Goal: Task Accomplishment & Management: Complete application form

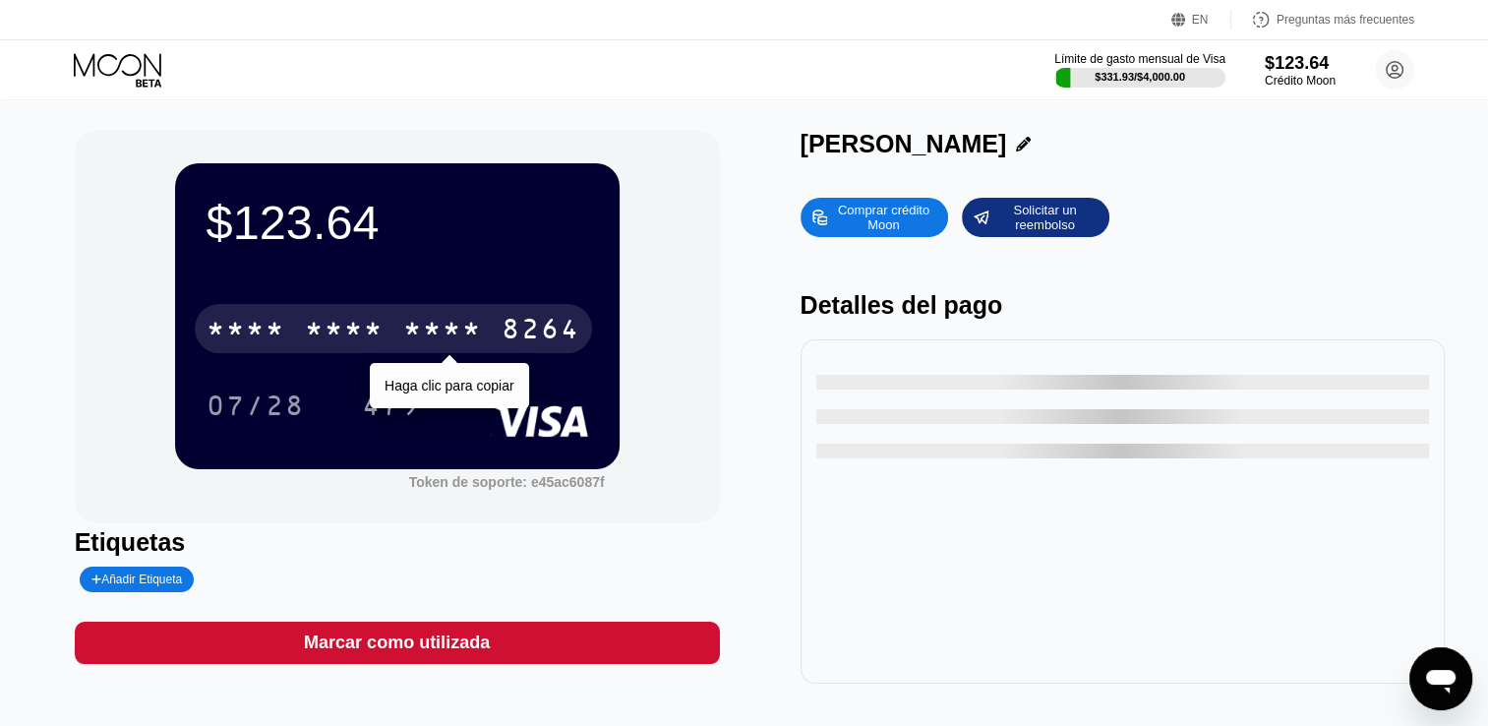
click at [418, 327] on div "* * * *" at bounding box center [442, 331] width 79 height 31
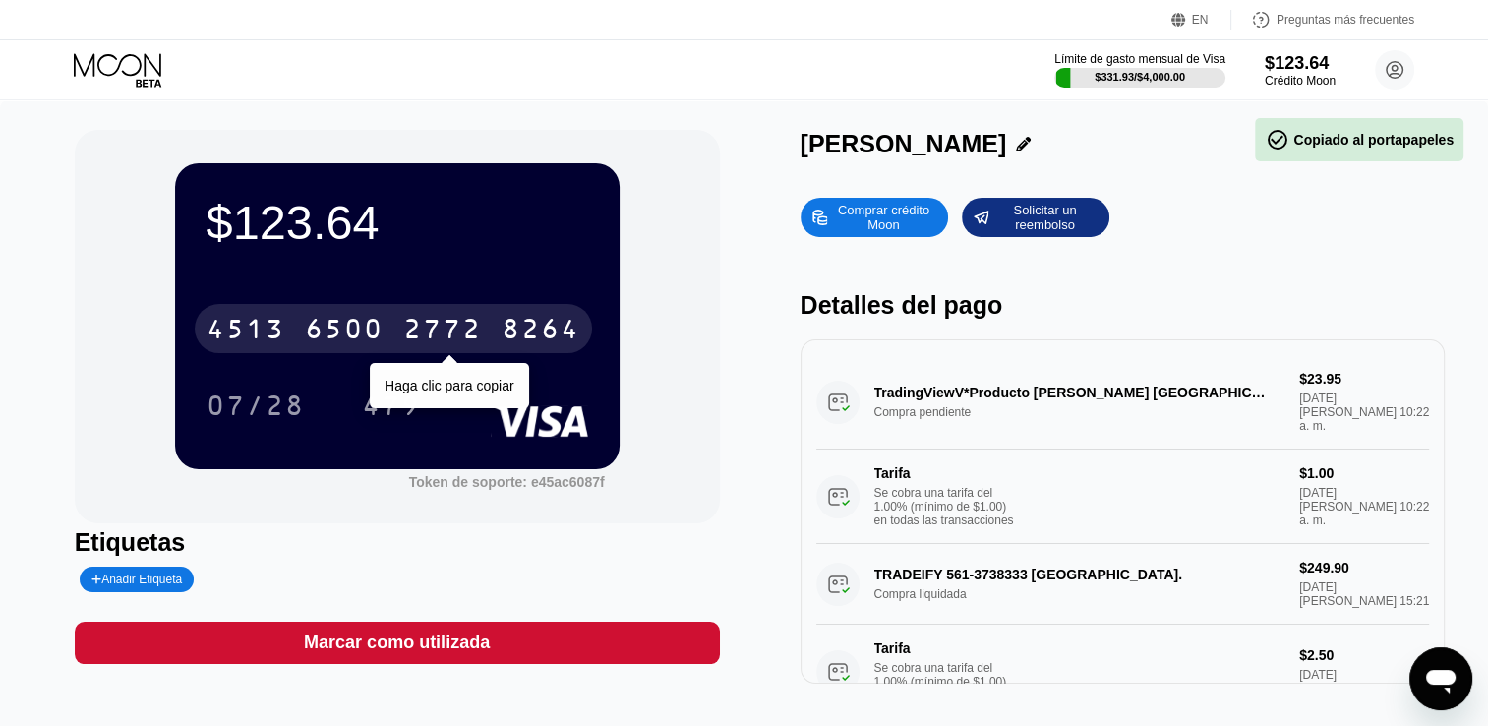
drag, startPoint x: 430, startPoint y: 325, endPoint x: 590, endPoint y: 95, distance: 279.6
click at [601, 121] on div "$123.64 [CREDIT_CARD_NUMBER] Haga clic para copiar 07/28 479 Token de soporte: …" at bounding box center [744, 416] width 1488 height 632
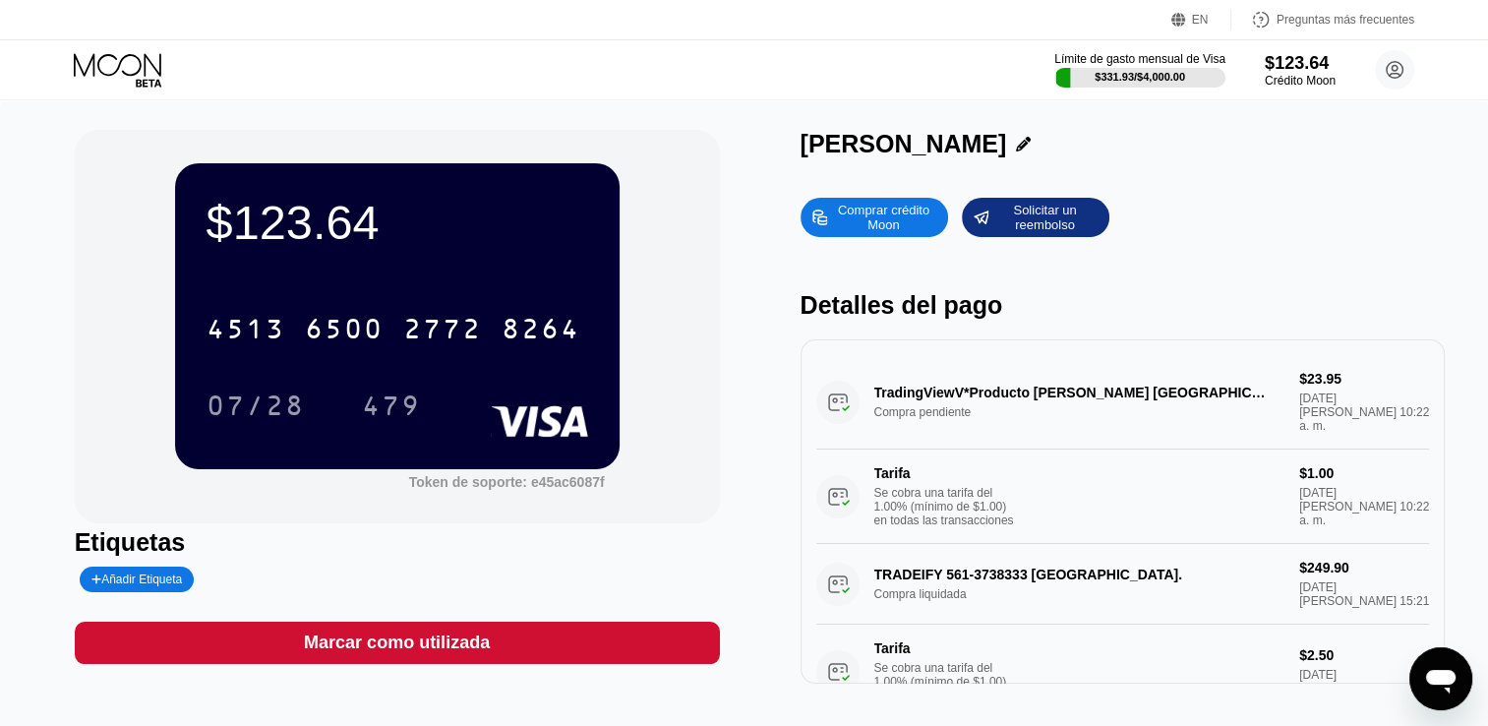
click at [724, 519] on div "$123.64 4513 6500 2772 8264 07/28 479 Token de soporte: e45ac6087f Etiquetas Añ…" at bounding box center [744, 407] width 1339 height 554
click at [295, 100] on div "$123.64 * * * * * * * * * * * * 8264 07/28 479 Token de soporte: e45ac6087f Eti…" at bounding box center [744, 416] width 1488 height 632
click at [1070, 230] on div "Solicitar un reembolso" at bounding box center [1044, 217] width 108 height 31
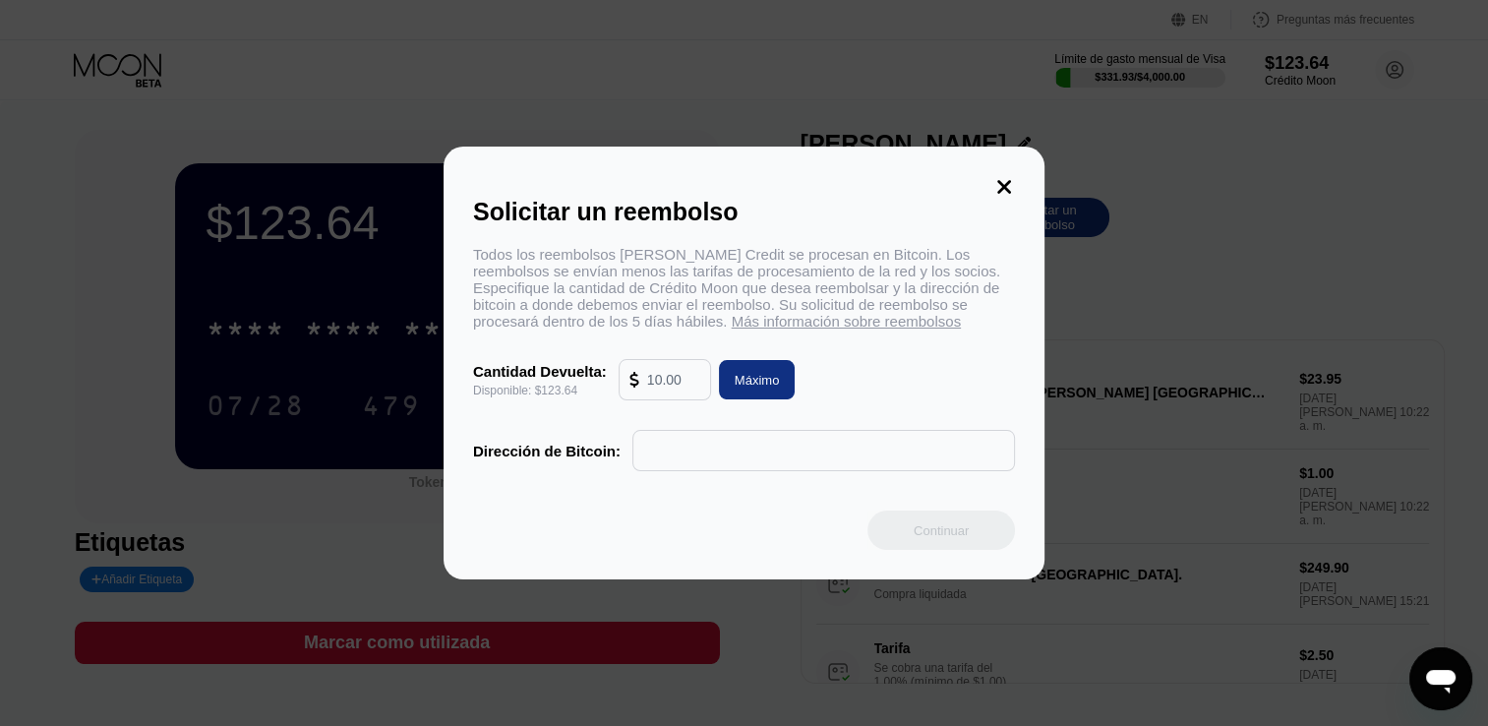
click at [668, 398] on input "text" at bounding box center [673, 379] width 53 height 39
type input "123.64"
click at [765, 467] on input "text" at bounding box center [823, 450] width 361 height 39
click at [838, 448] on input "text" at bounding box center [823, 450] width 361 height 39
click at [784, 398] on div "Máximo" at bounding box center [757, 379] width 77 height 39
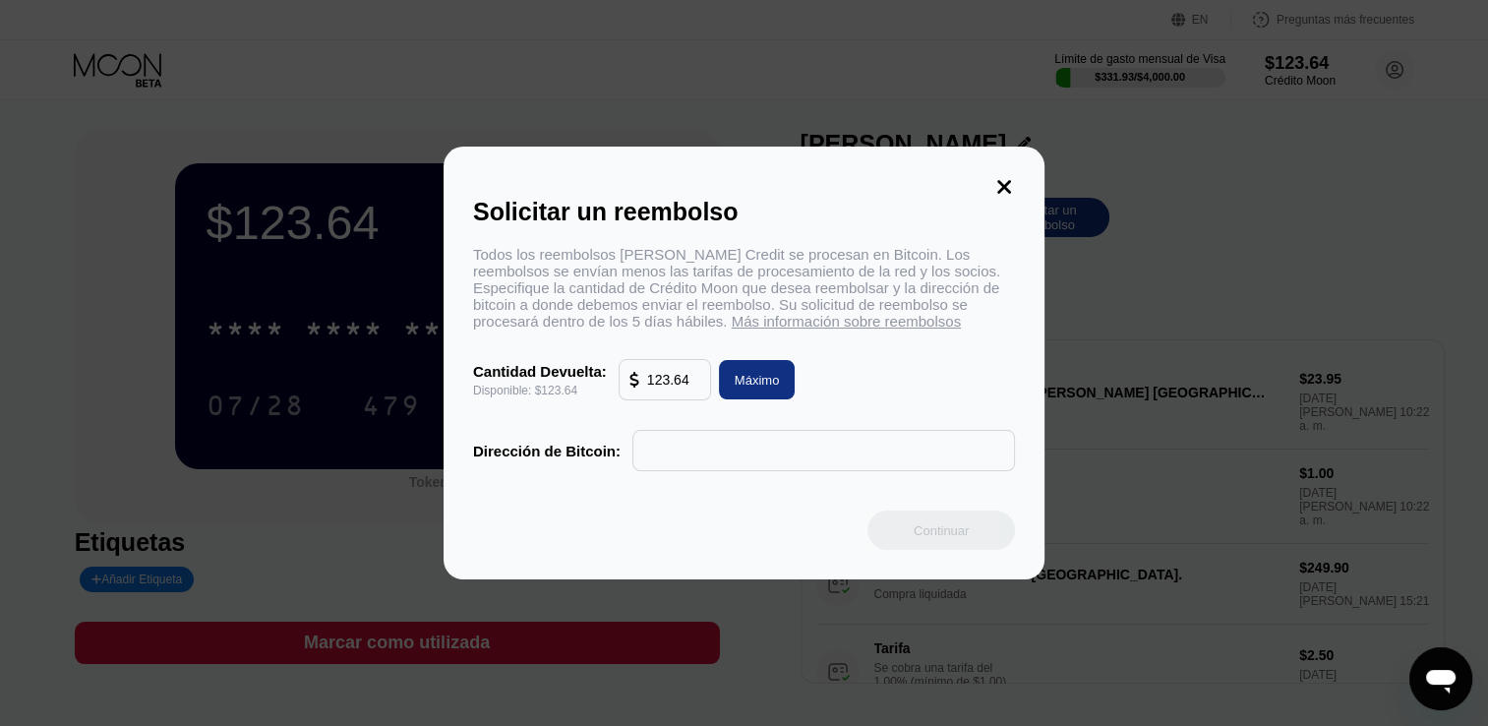
click at [781, 458] on input "text" at bounding box center [823, 450] width 361 height 39
paste input "TAHs58xeSoLhpDArs3HDsJM9edC1PmsxZx"
type input "TAHs58xeSoLhpDArs3HDsJM9edC1PmsxZx"
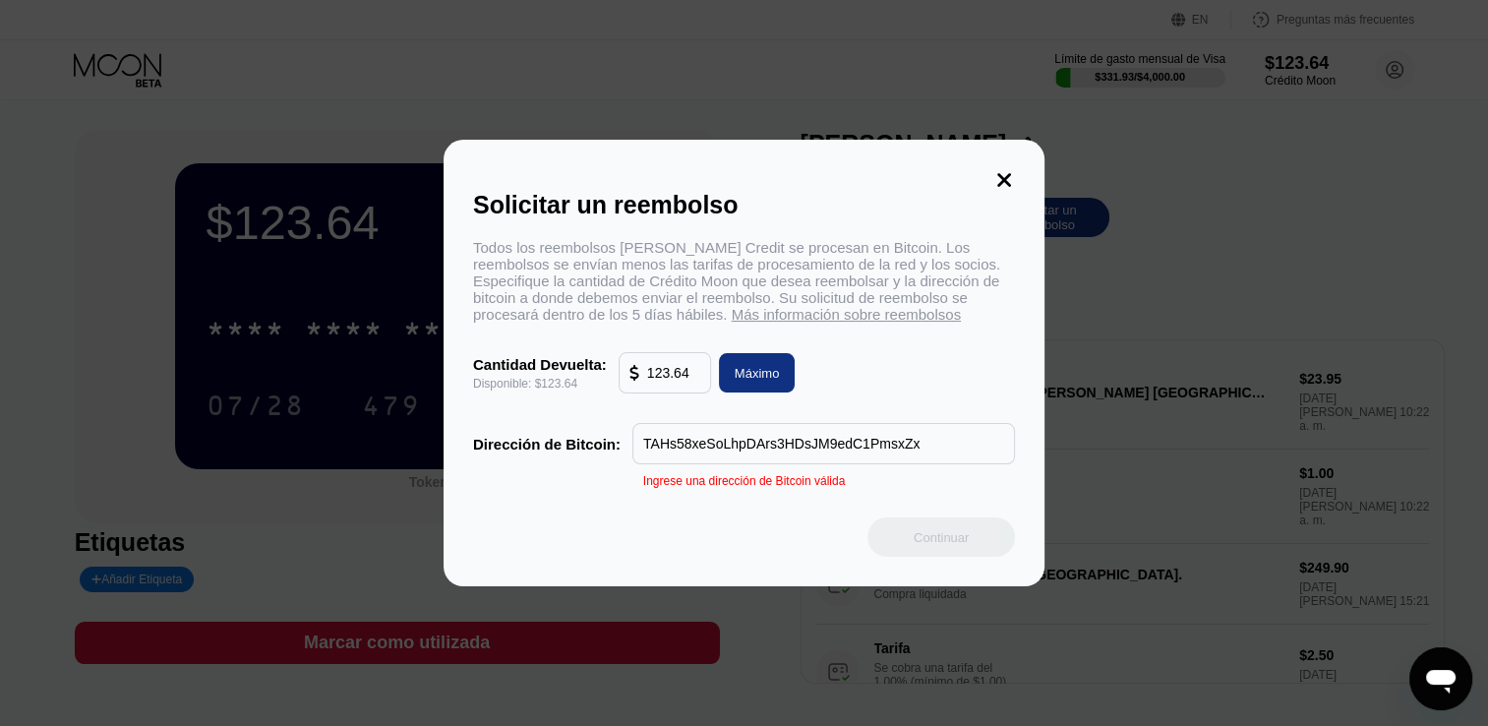
drag, startPoint x: 916, startPoint y: 463, endPoint x: 594, endPoint y: 455, distance: 321.7
click at [594, 455] on div "Dirección de Bitcoin: TAHs58xeSoLhpDArs3HDsJM9edC1PmsxZx" at bounding box center [744, 443] width 542 height 41
click at [827, 463] on input "text" at bounding box center [823, 443] width 361 height 39
paste input "0x7973392841D33f8DE40948f02773D7CBA30d2801"
click at [969, 458] on input "0x7973392841D33f8DE40948f02773D7CBA30d2801" at bounding box center [823, 443] width 361 height 39
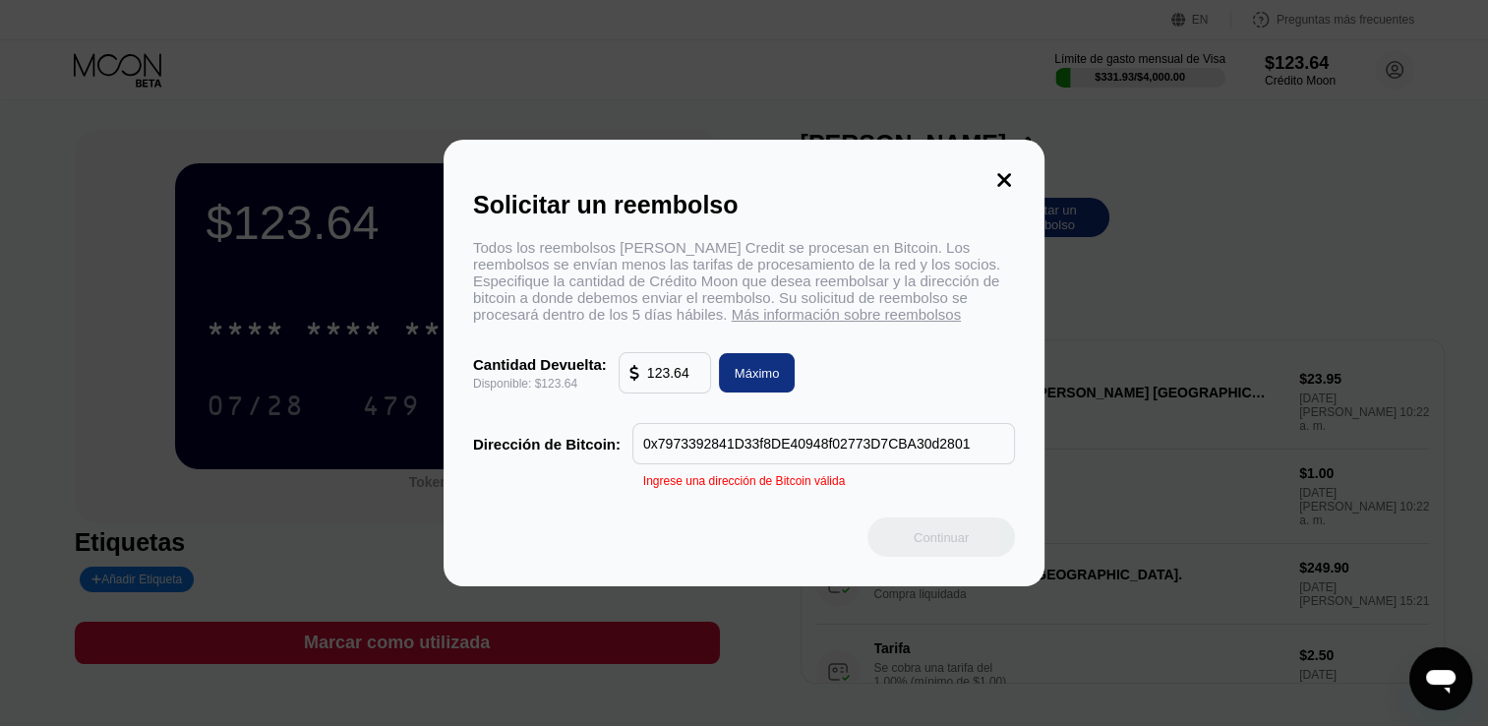
type input "0x7973392841D33f8DE40948f02773D7CBA30d2801"
click at [754, 521] on div "Solicitar un reembolso Todos los reembolsos de Moon Credit se procesan en Bitco…" at bounding box center [744, 363] width 601 height 446
click at [802, 488] on div "Ingrese una dirección de Bitcoin válida" at bounding box center [744, 481] width 202 height 14
click at [986, 172] on div "Solicitar un reembolso Todos los reembolsos de Moon Credit se procesan en Bitco…" at bounding box center [744, 363] width 601 height 446
click at [1005, 173] on icon at bounding box center [1004, 180] width 14 height 14
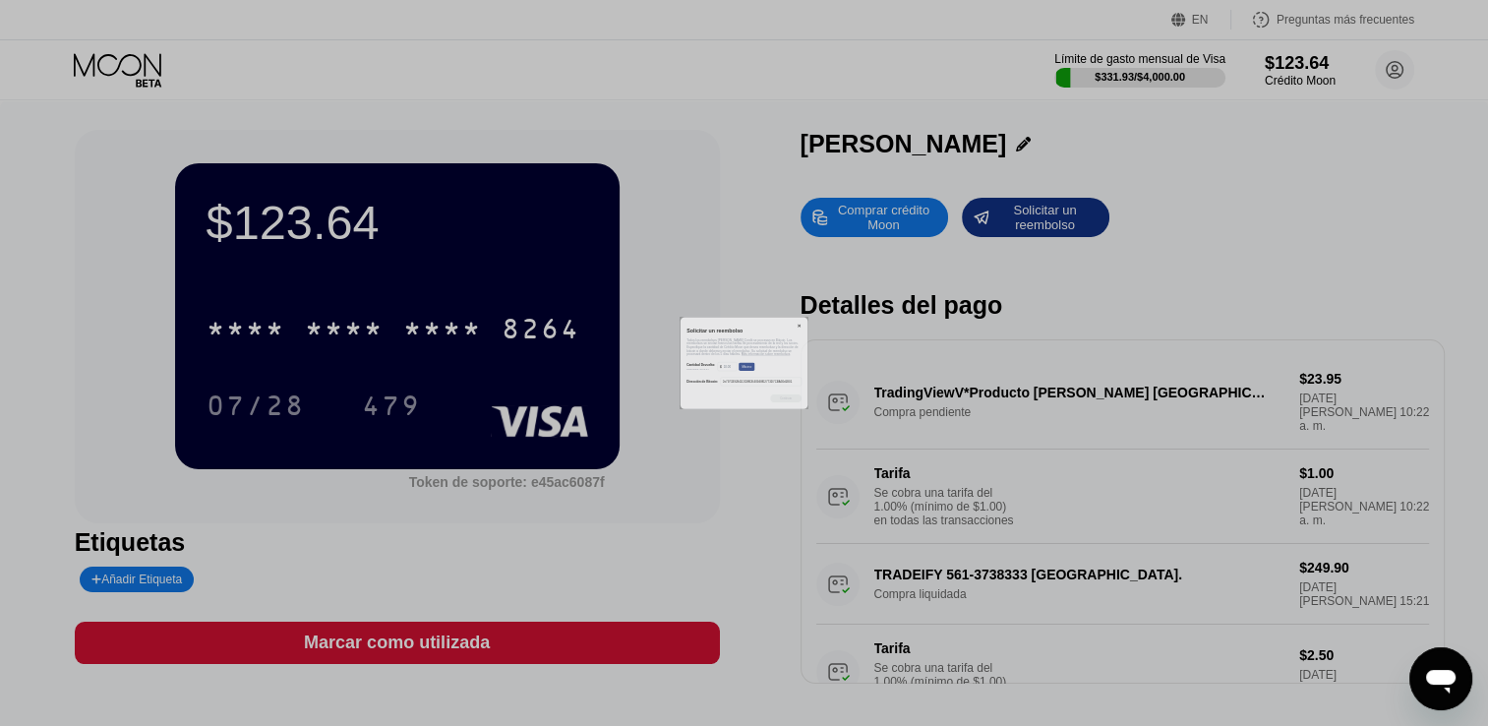
click at [1047, 211] on div at bounding box center [751, 363] width 1503 height 726
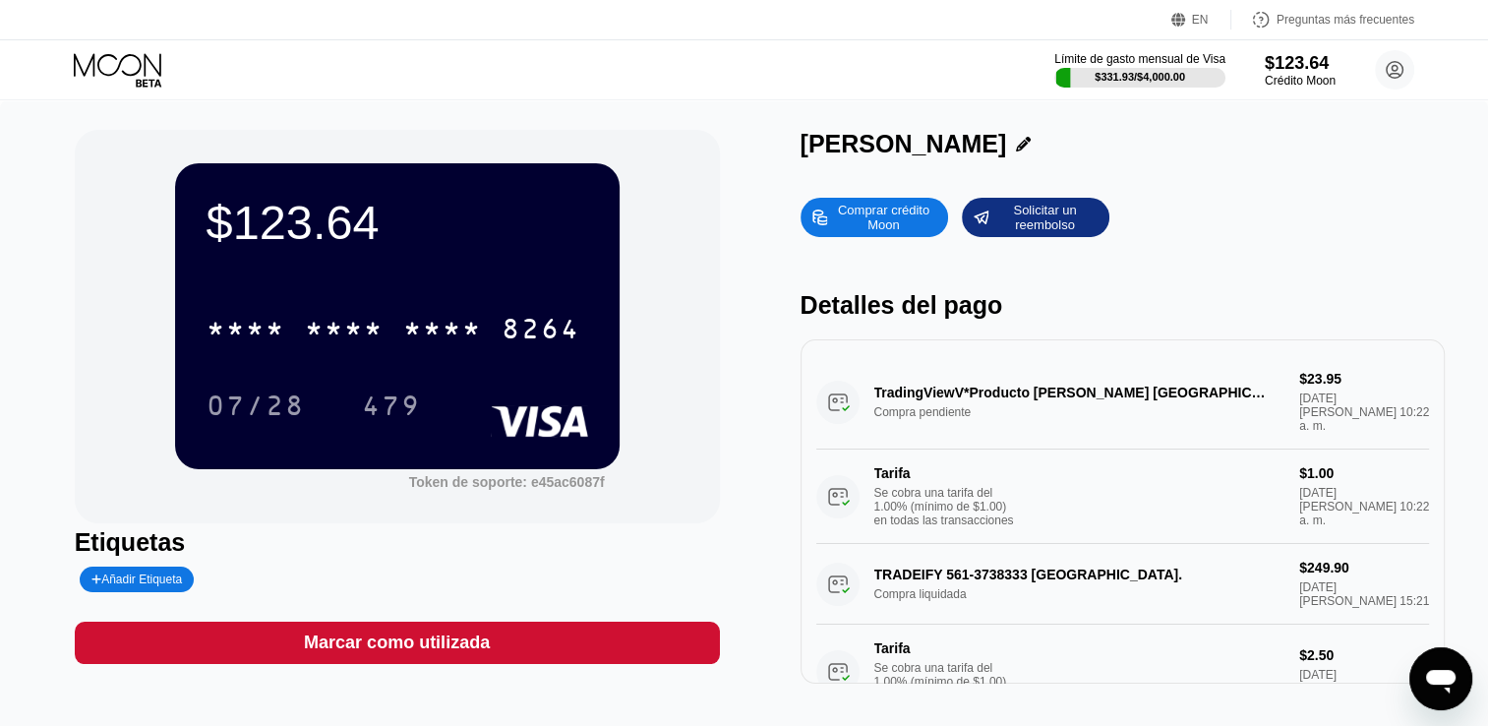
click at [1035, 226] on div "Solicitar un reembolso" at bounding box center [1044, 217] width 108 height 31
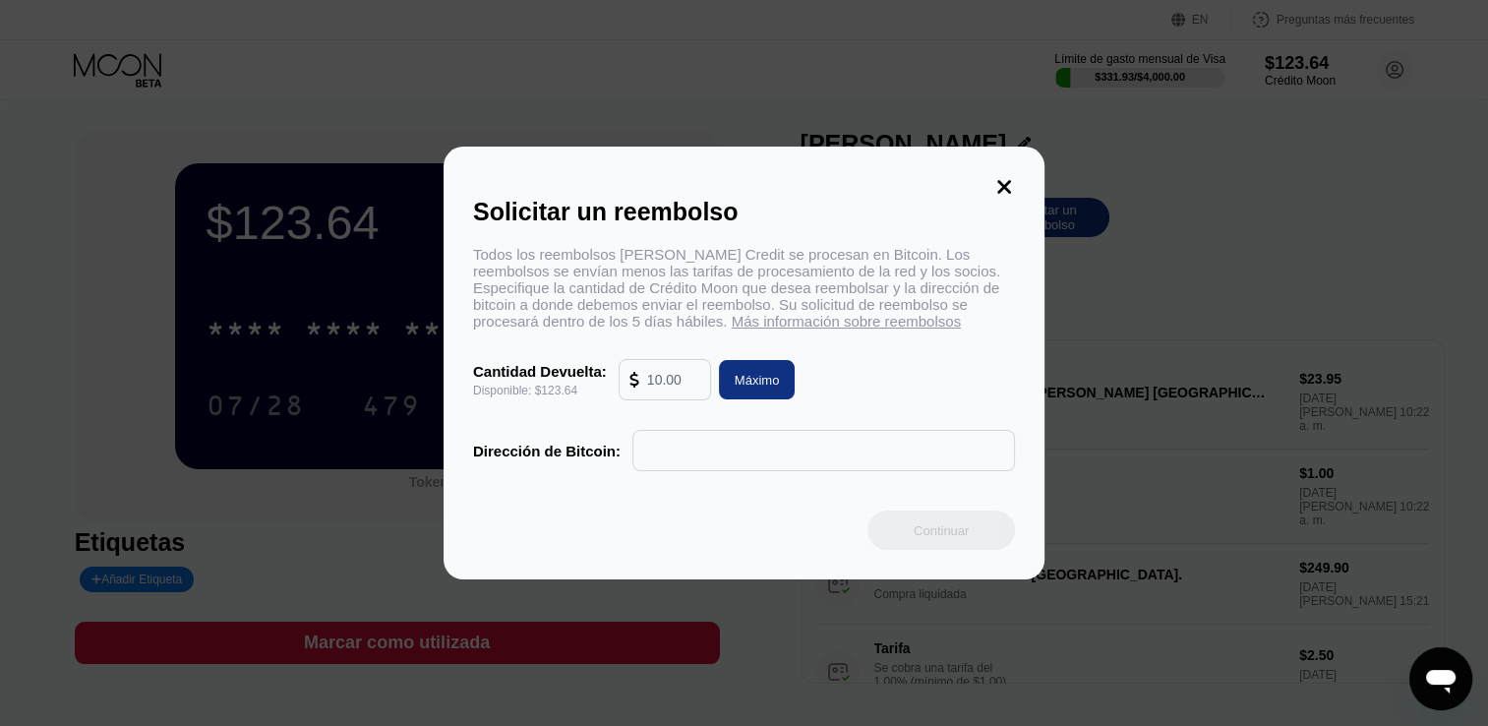
click at [740, 388] on div "Máximo" at bounding box center [757, 380] width 45 height 17
type input "123.64"
click at [708, 449] on input "text" at bounding box center [823, 450] width 361 height 39
paste input "0x7973392841D33f8DE40948f02773D7CBA30d2801"
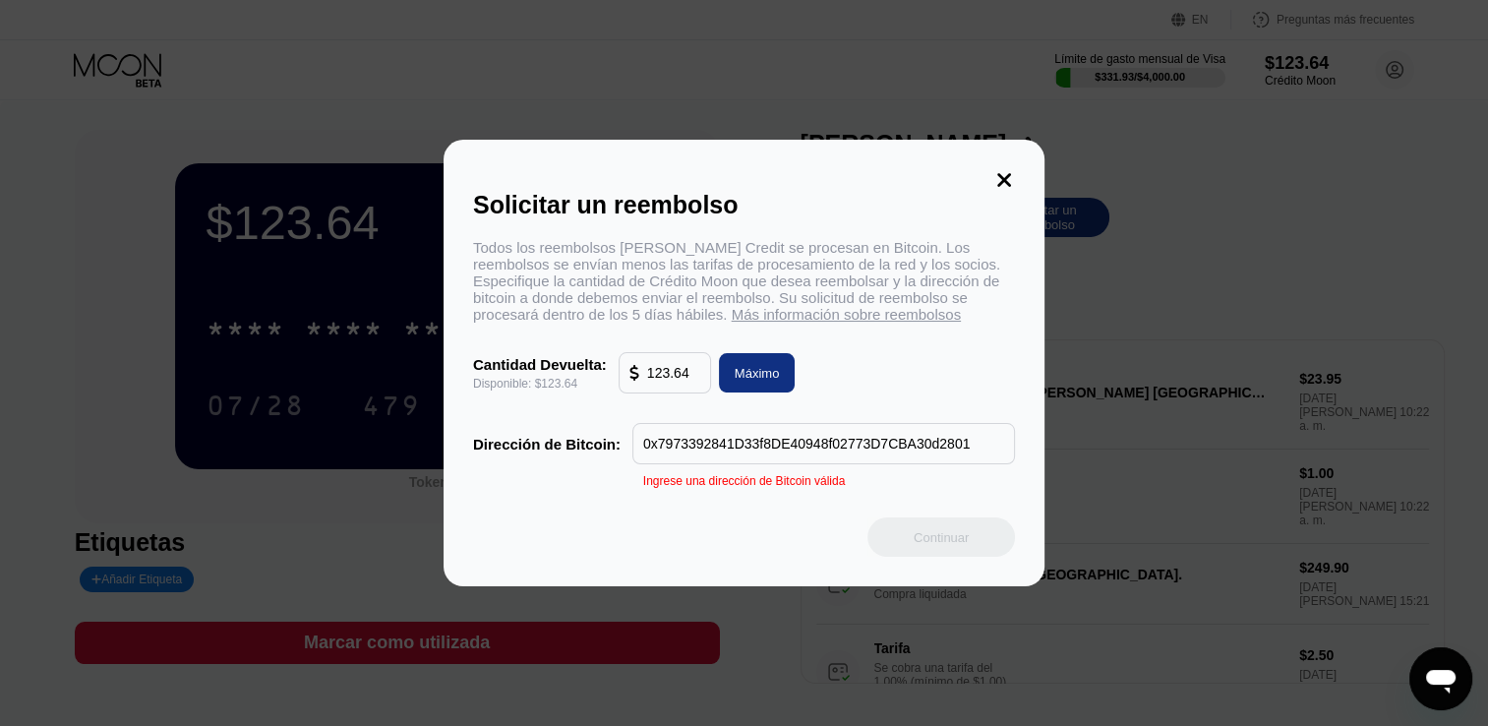
drag, startPoint x: 976, startPoint y: 446, endPoint x: 574, endPoint y: 446, distance: 402.2
click at [606, 446] on div "Dirección de Bitcoin: 0x7973392841D33f8DE40948f02773D7CBA30d2801" at bounding box center [744, 443] width 542 height 41
type input "0x7973392841D33f8DE40948f02773D7CBA30d2801"
click at [1003, 169] on icon at bounding box center [1004, 180] width 22 height 22
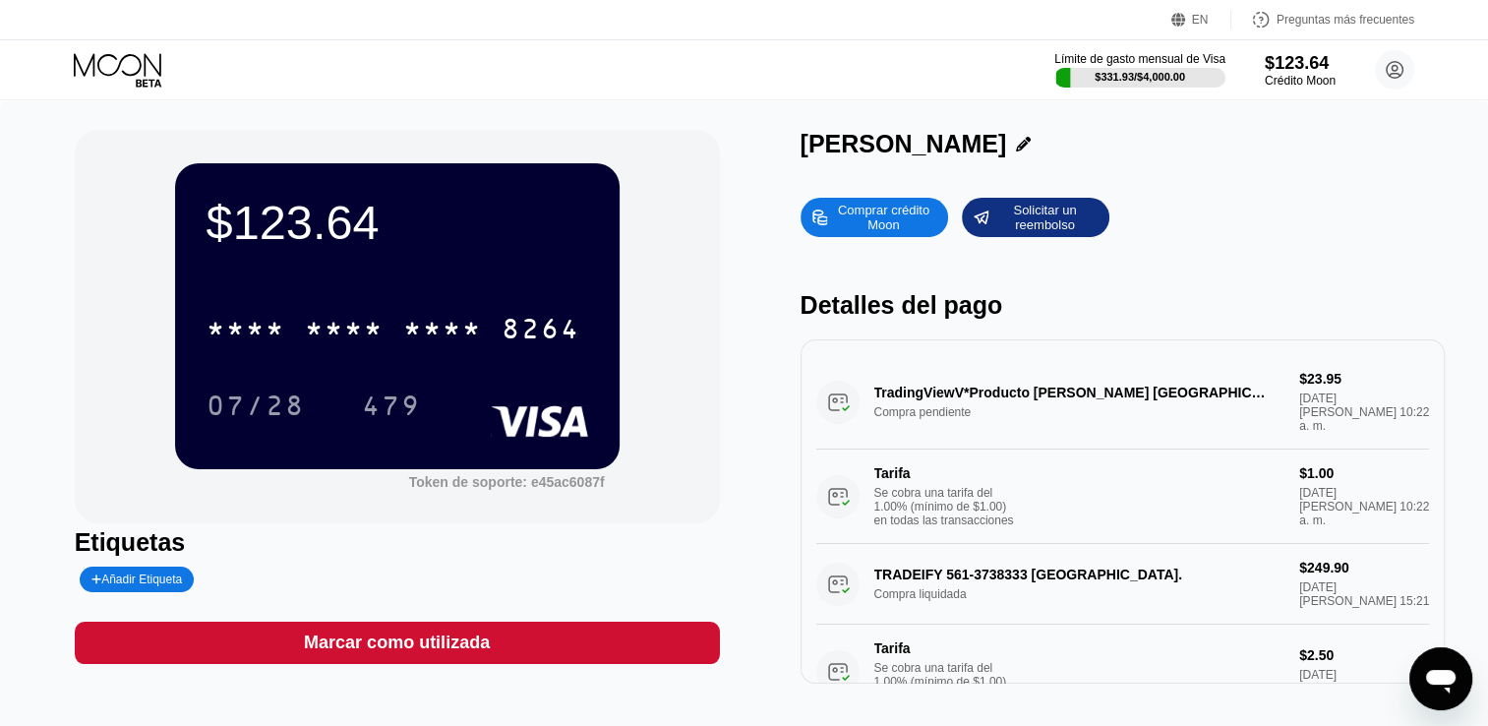
click at [1048, 233] on div "Solicitar un reembolso" at bounding box center [1044, 217] width 108 height 31
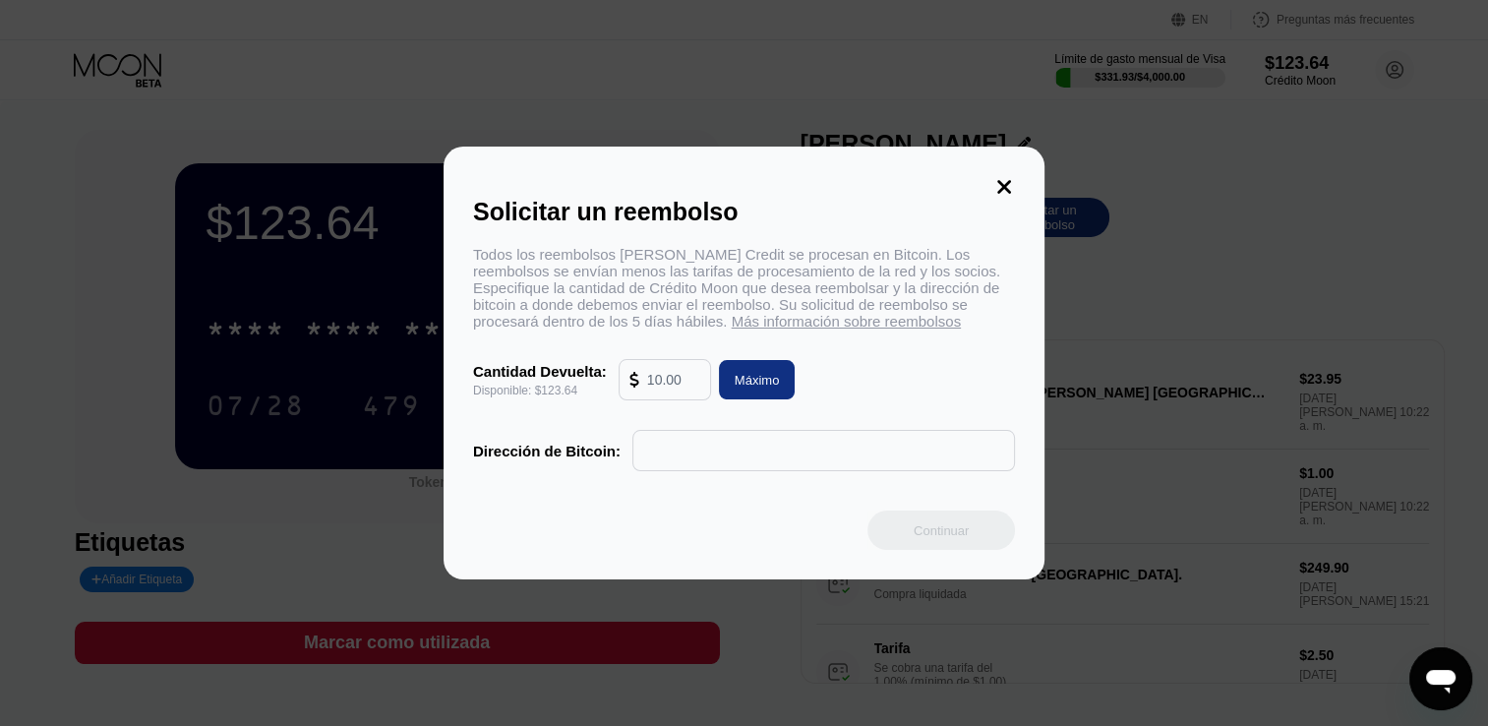
click at [688, 382] on input "text" at bounding box center [673, 379] width 53 height 39
click at [767, 388] on div "Máximo" at bounding box center [757, 380] width 45 height 17
type input "123.64"
click at [847, 464] on input "text" at bounding box center [823, 450] width 361 height 39
paste input "bc1qj0n3s8r9xaxwth9qa9mm3qzqqyr3uv60errppz"
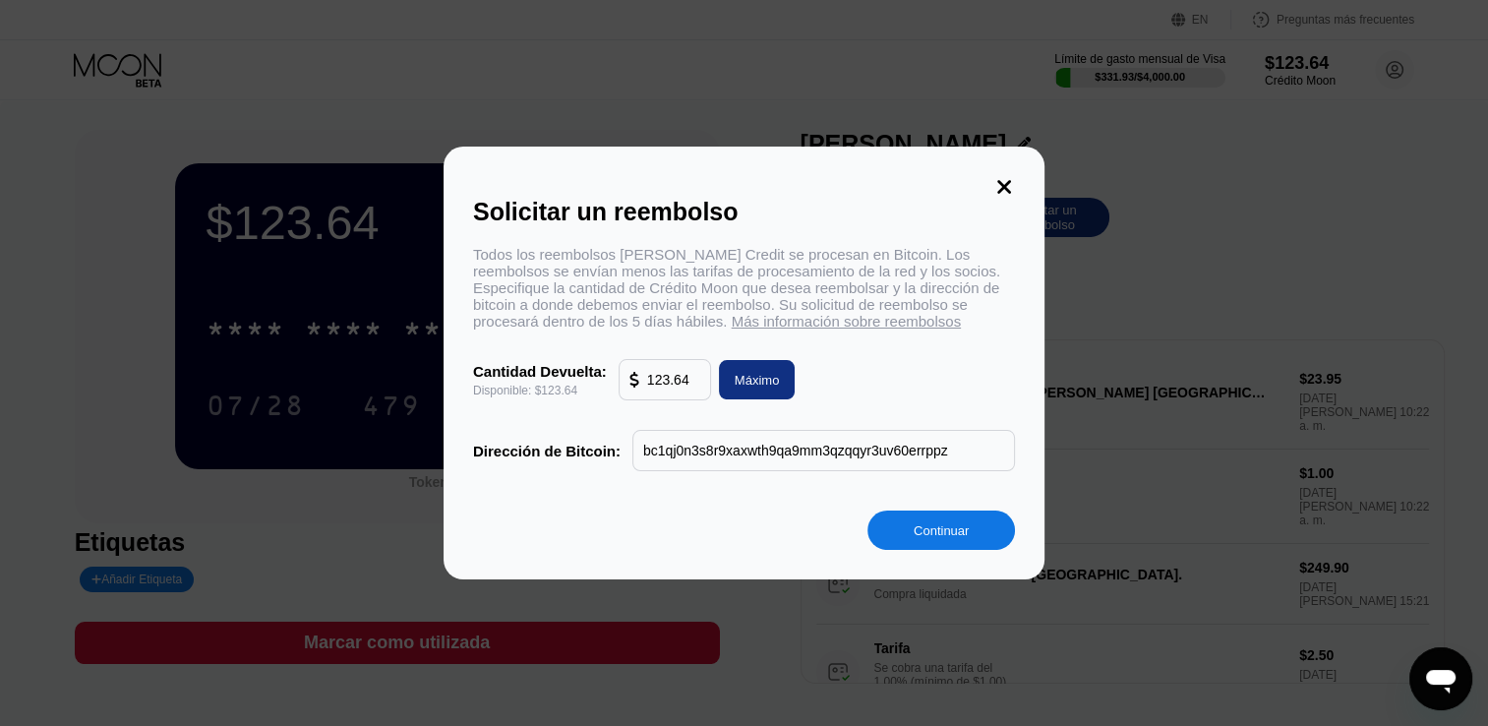
type input "bc1qj0n3s8r9xaxwth9qa9mm3qzqqyr3uv60errppz"
click at [933, 539] on div "Continuar" at bounding box center [941, 530] width 55 height 17
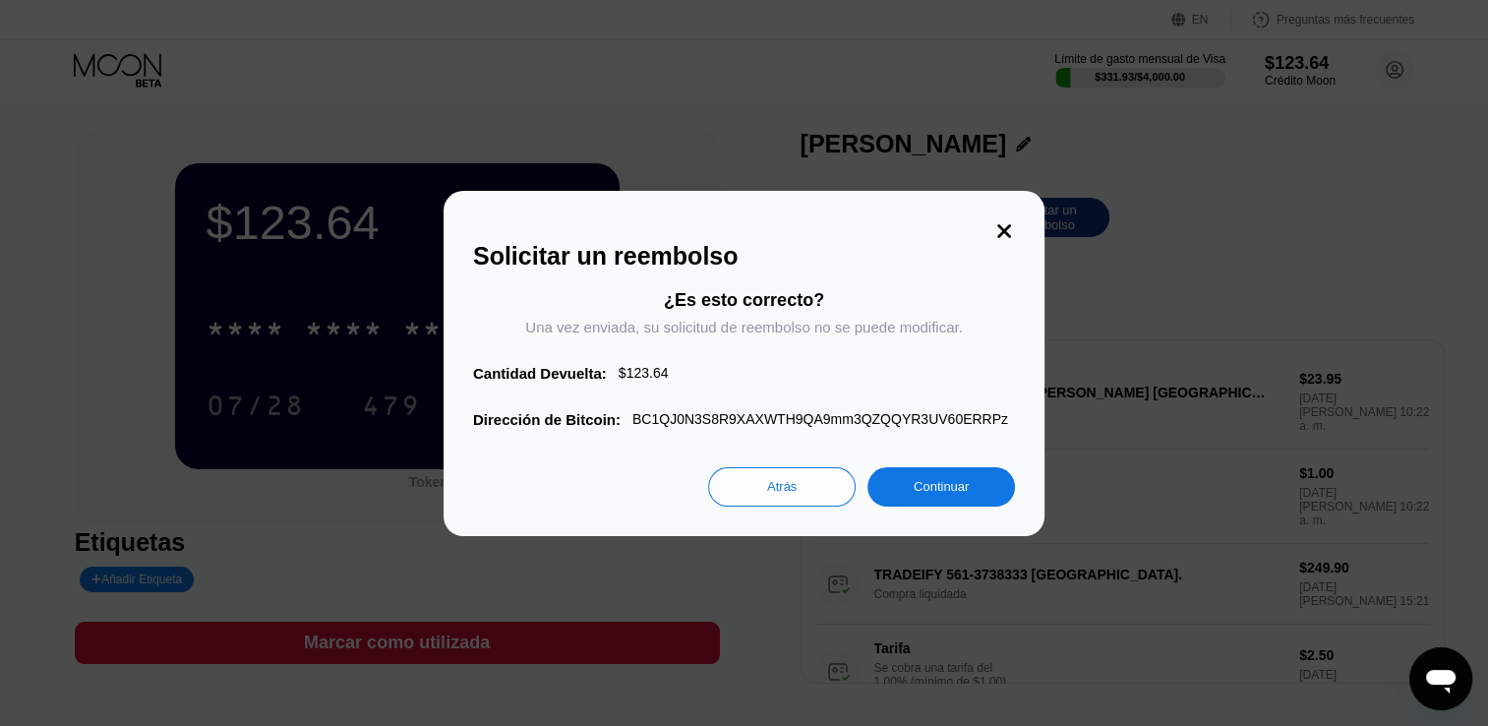
click at [900, 490] on div "Continuar" at bounding box center [941, 486] width 148 height 39
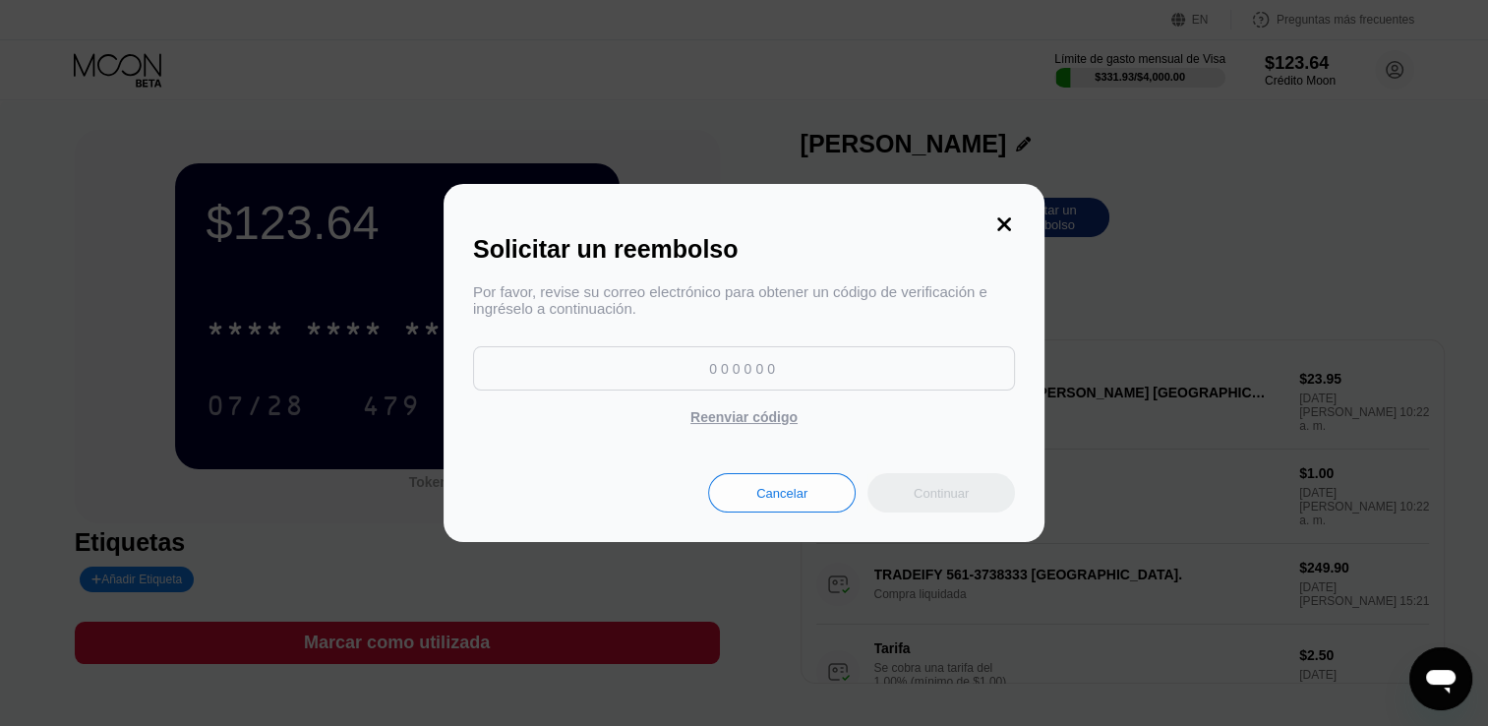
click at [714, 373] on input at bounding box center [744, 368] width 542 height 44
type input "725058"
click at [953, 502] on div "Continuar" at bounding box center [941, 493] width 55 height 17
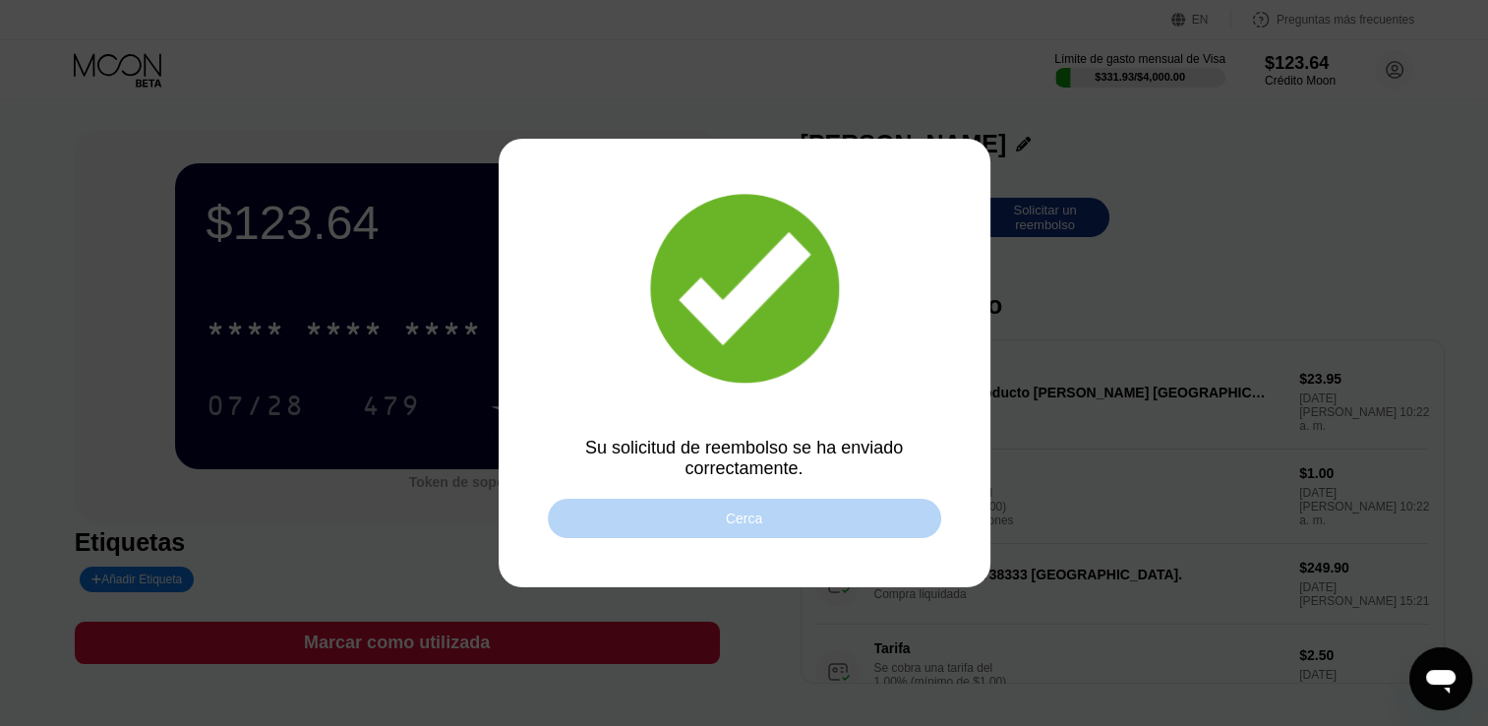
click at [782, 519] on div "Cerca" at bounding box center [744, 518] width 393 height 39
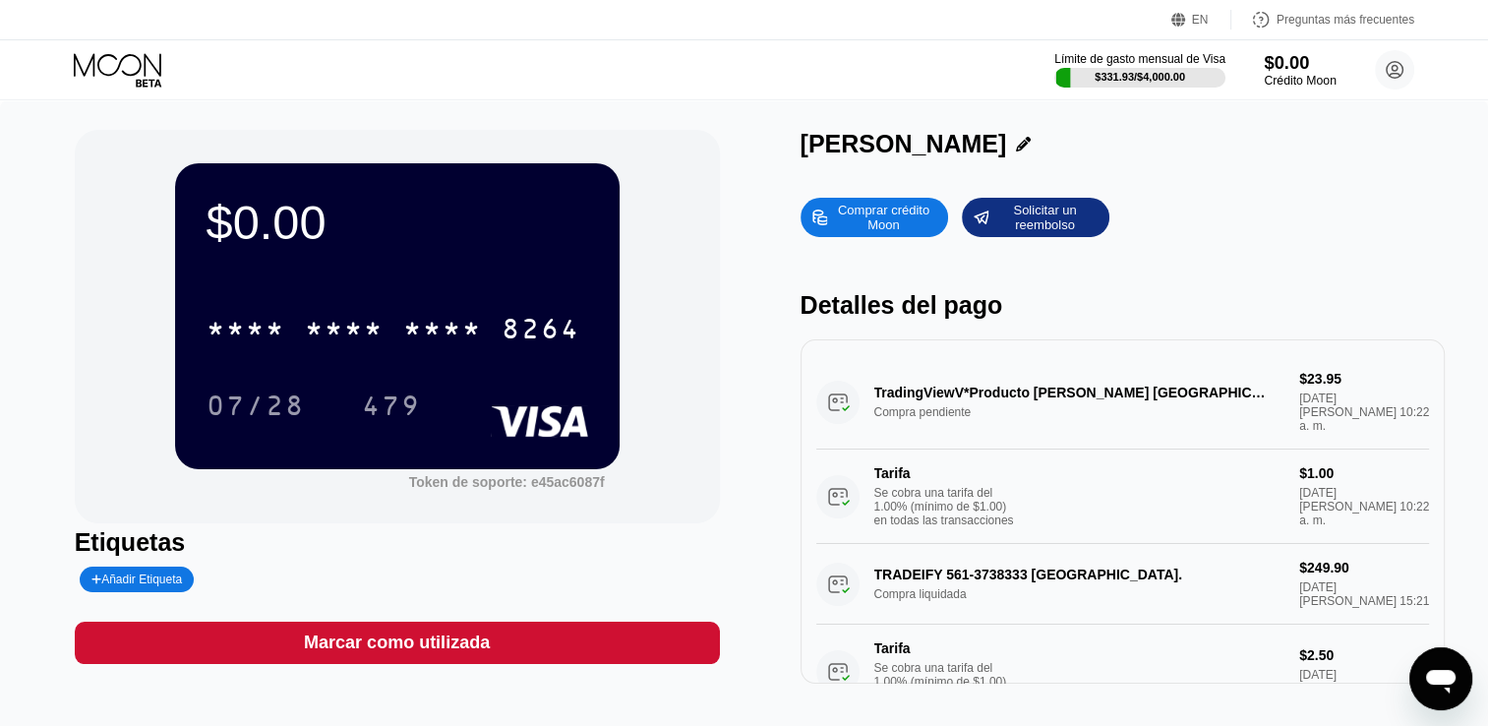
click at [1306, 80] on div "Crédito Moon" at bounding box center [1300, 81] width 72 height 14
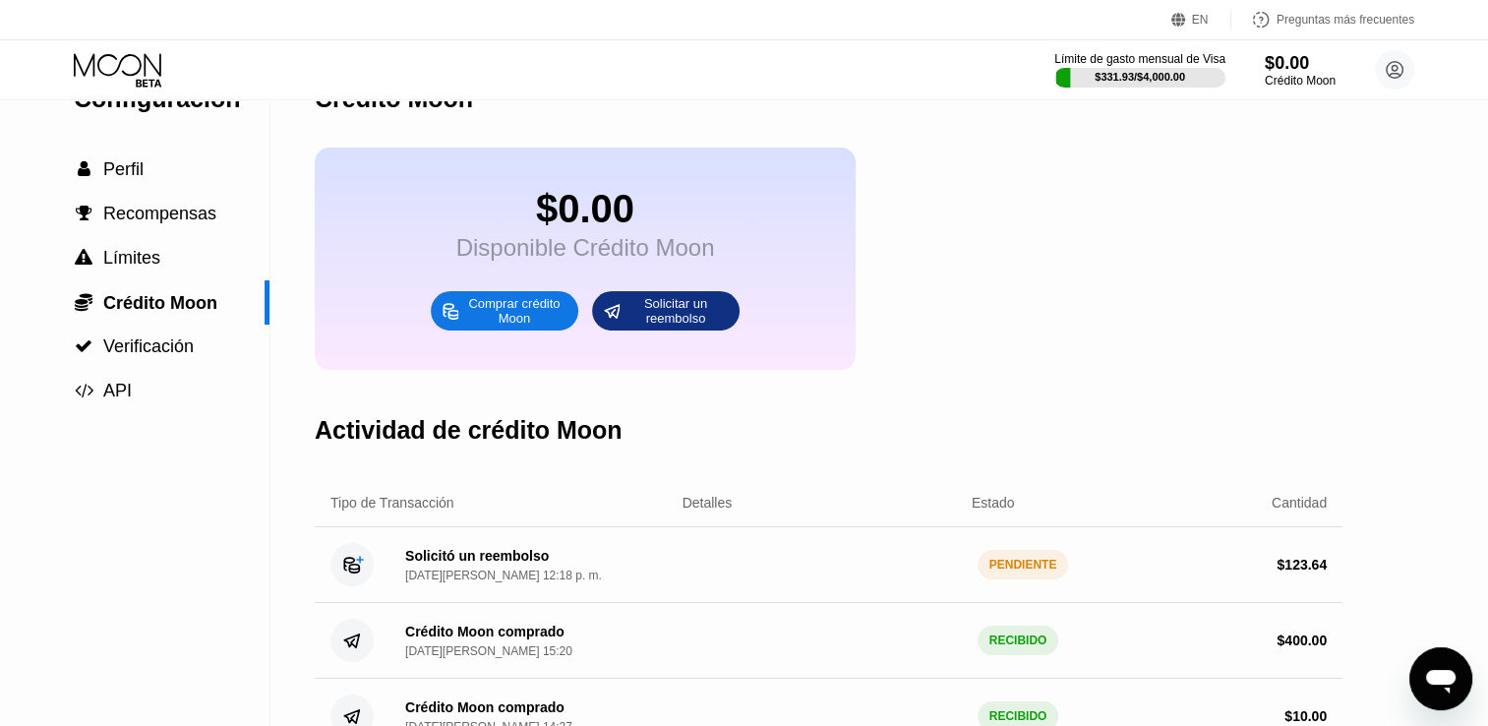
scroll to position [98, 0]
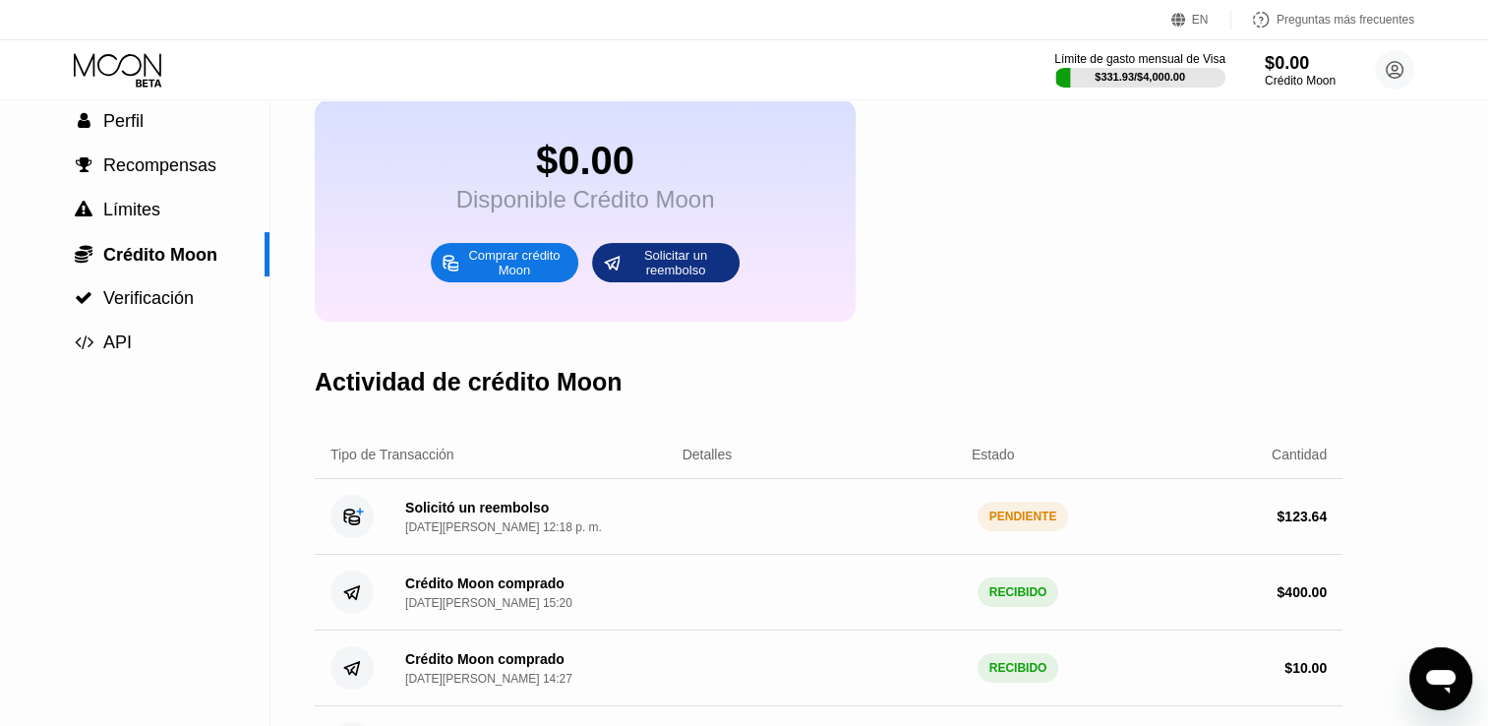
click at [1007, 531] on div "PENDIENTE" at bounding box center [1022, 517] width 91 height 30
click at [1131, 358] on div "Actividad de crédito Moon" at bounding box center [829, 381] width 1028 height 97
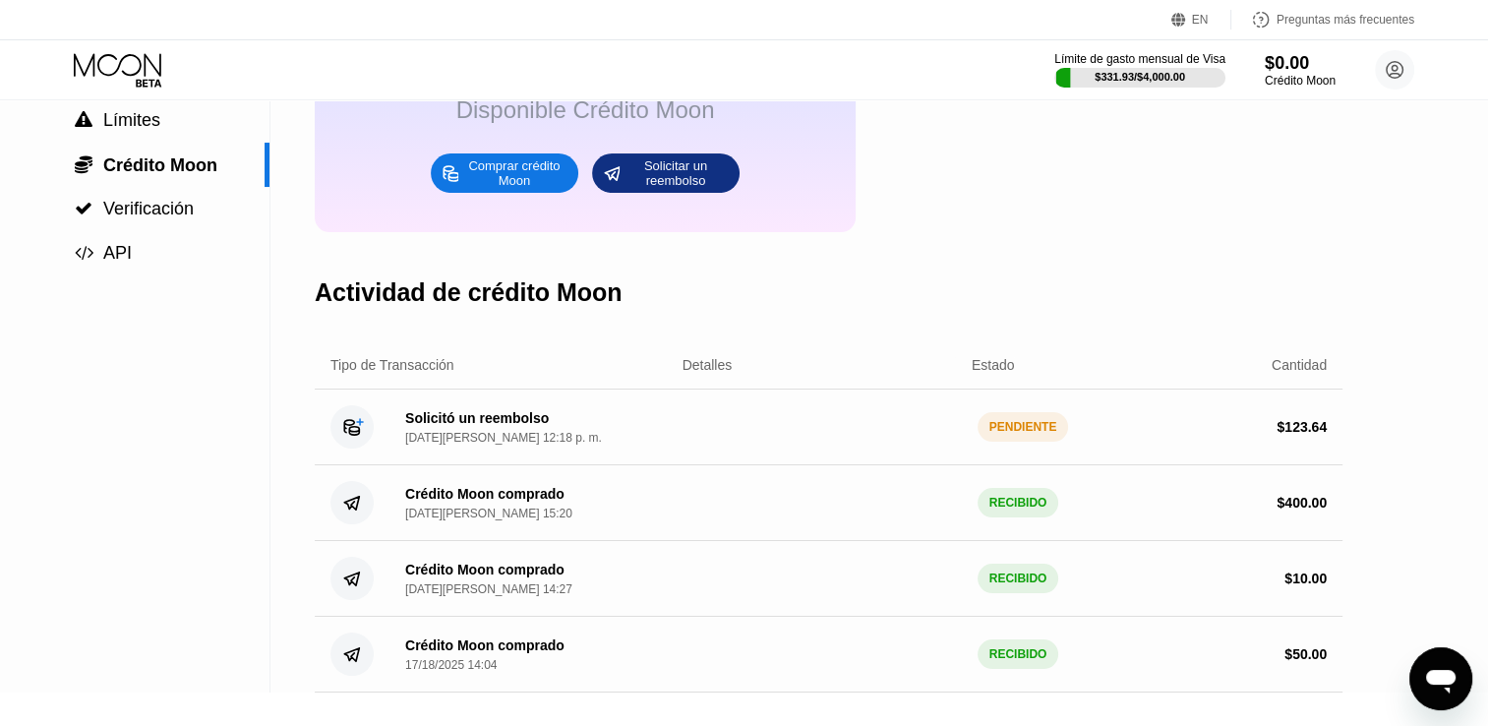
scroll to position [0, 0]
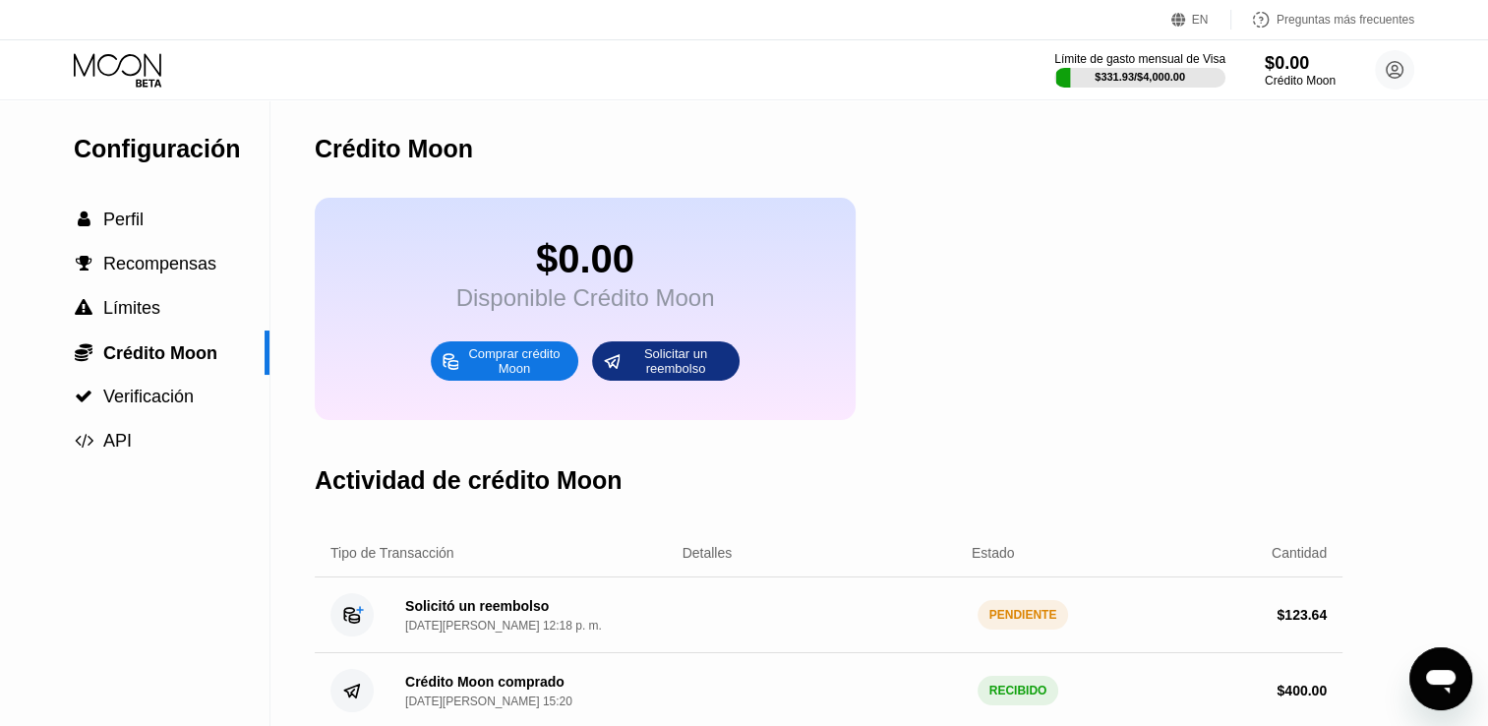
click at [1089, 322] on div "$0.00 Disponible Crédito Moon Comprar crédito Moon Solicitar un reembolso" at bounding box center [829, 309] width 1028 height 222
